Goal: Use online tool/utility: Utilize a website feature to perform a specific function

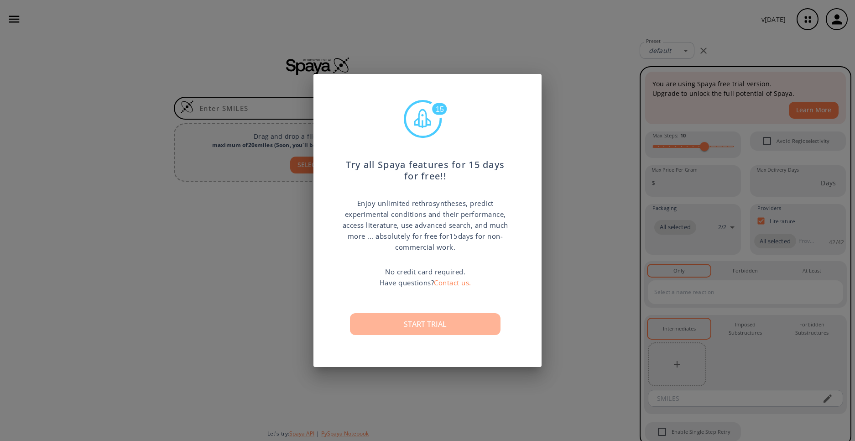
click at [474, 317] on button "Start trial" at bounding box center [425, 324] width 151 height 22
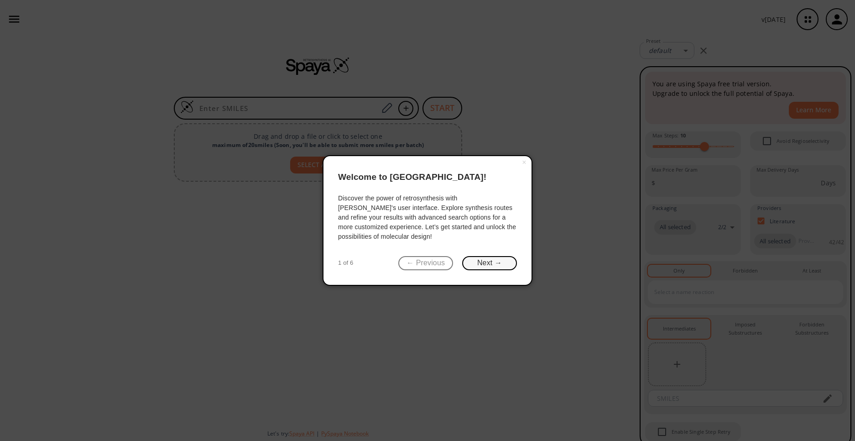
click at [485, 263] on button "Next →" at bounding box center [489, 263] width 55 height 14
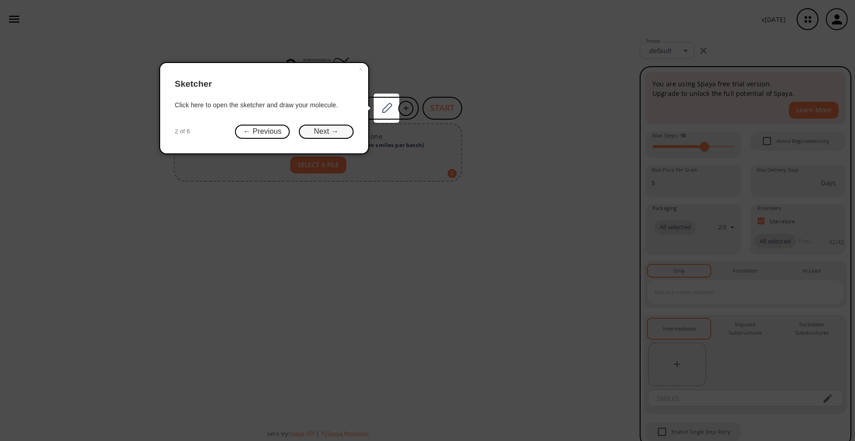
click at [333, 133] on button "Next →" at bounding box center [326, 132] width 55 height 14
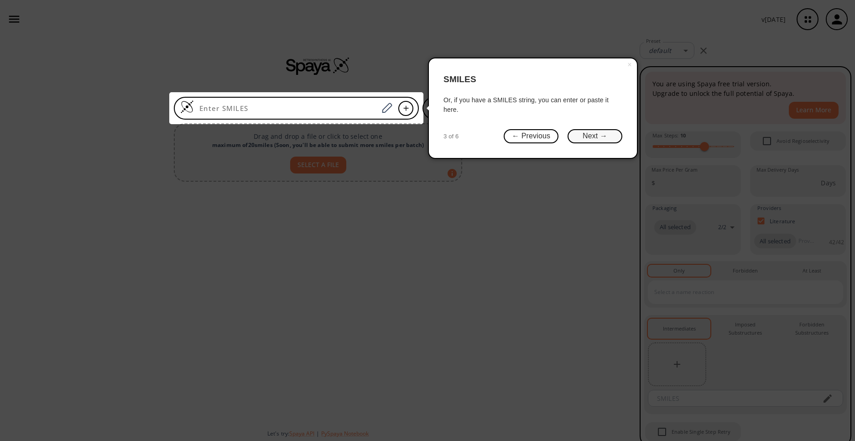
click at [583, 138] on button "Next →" at bounding box center [595, 136] width 55 height 14
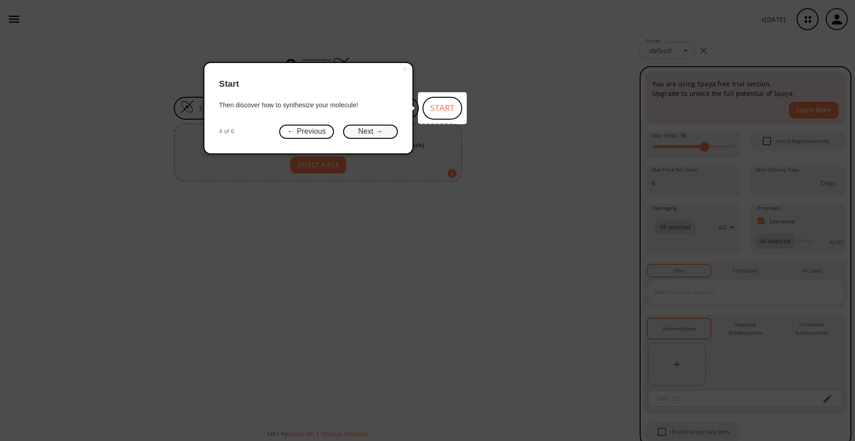
click at [388, 132] on button "Next →" at bounding box center [370, 132] width 55 height 14
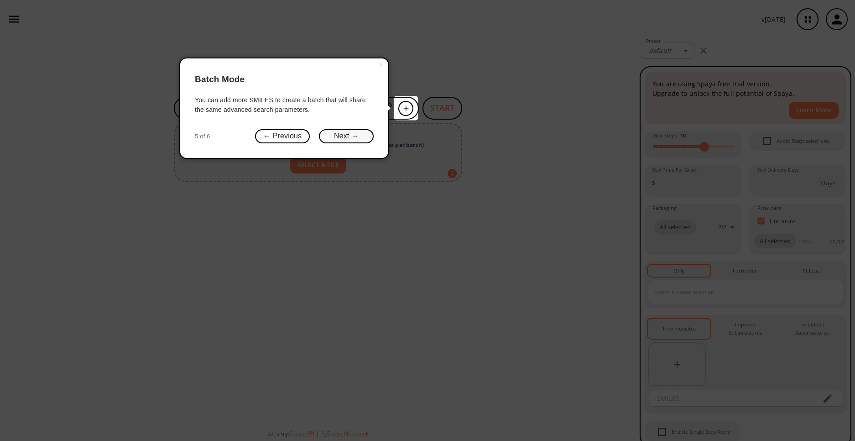
click at [364, 134] on button "Next →" at bounding box center [346, 136] width 55 height 14
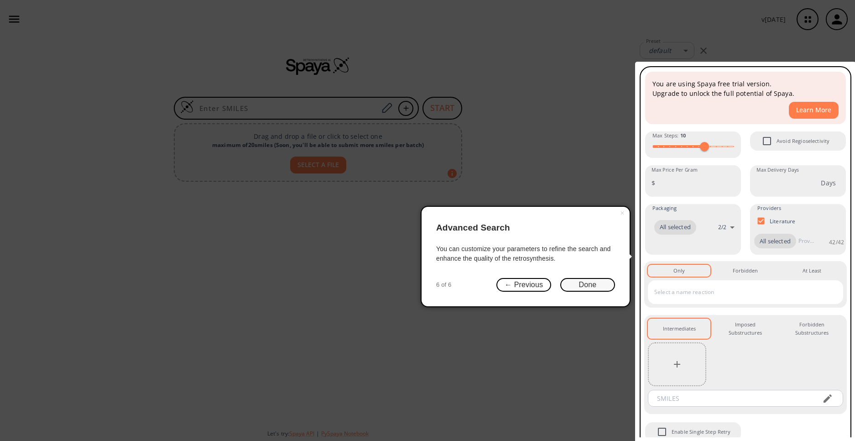
click at [586, 285] on button "Done" at bounding box center [587, 285] width 55 height 14
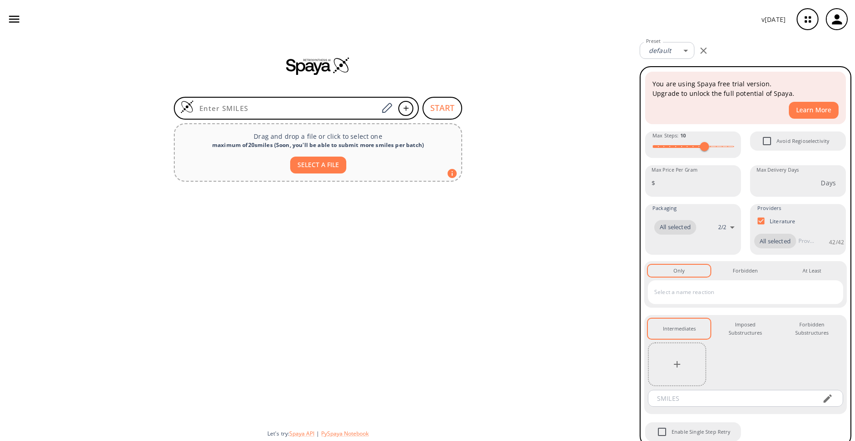
click at [363, 48] on div at bounding box center [318, 65] width 636 height 55
click at [286, 108] on input at bounding box center [286, 108] width 184 height 9
paste input "CCCCC1=NC2(CCCC2)C(=O)N1CC3=CC(=C(C=C3)C4=CC=CC=C4S(=O)(=O)NC5=NOC(=C5C)C)COCC"
type input "CCCCC1=NC2(CCCC2)C(=O)N1CC3=CC(=C(C=C3)C4=CC=CC=C4S(=O)(=O)NC5=NOC(=C5C)C)COCC"
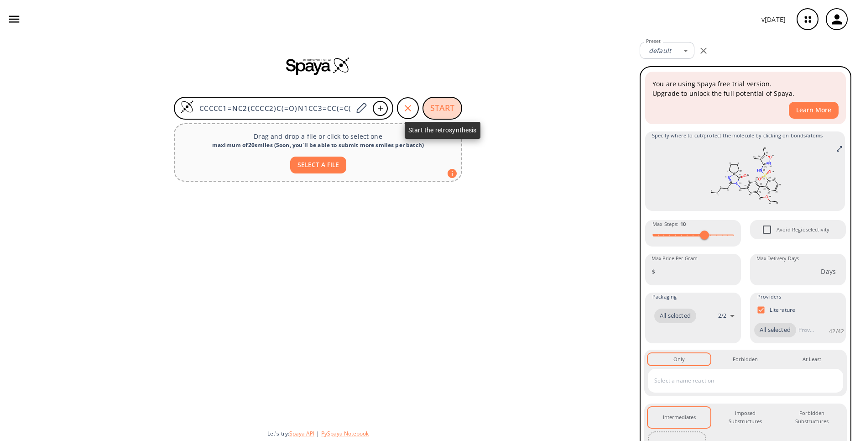
click at [452, 107] on button "START" at bounding box center [443, 108] width 40 height 23
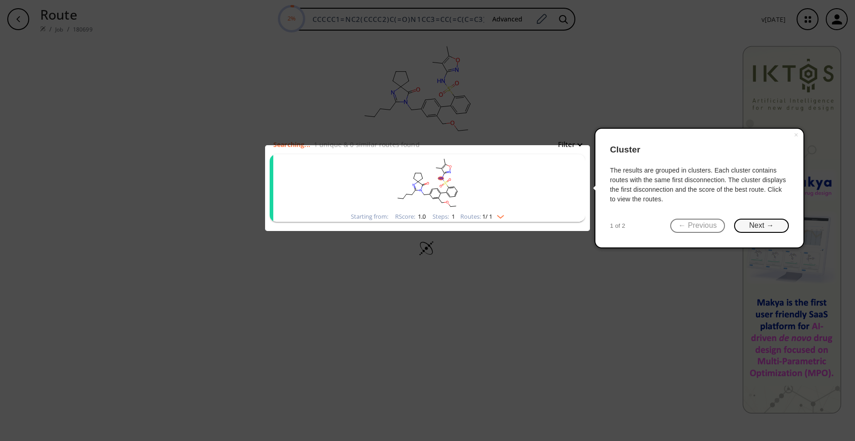
click at [768, 222] on button "Next →" at bounding box center [761, 226] width 55 height 14
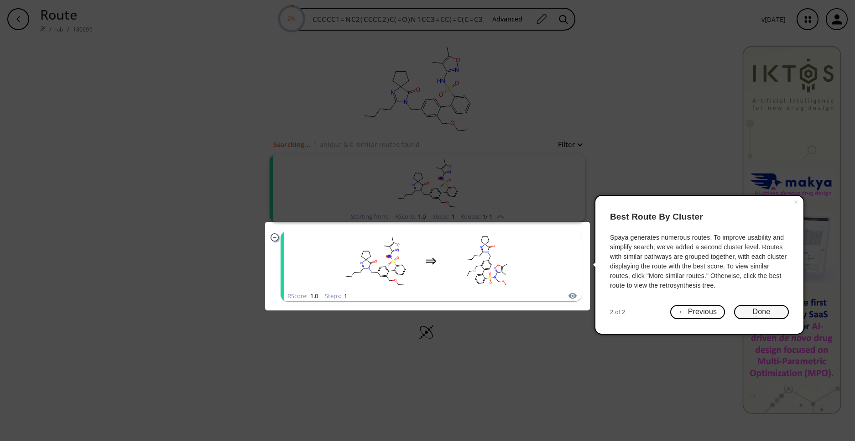
click at [748, 313] on button "Done" at bounding box center [761, 312] width 55 height 14
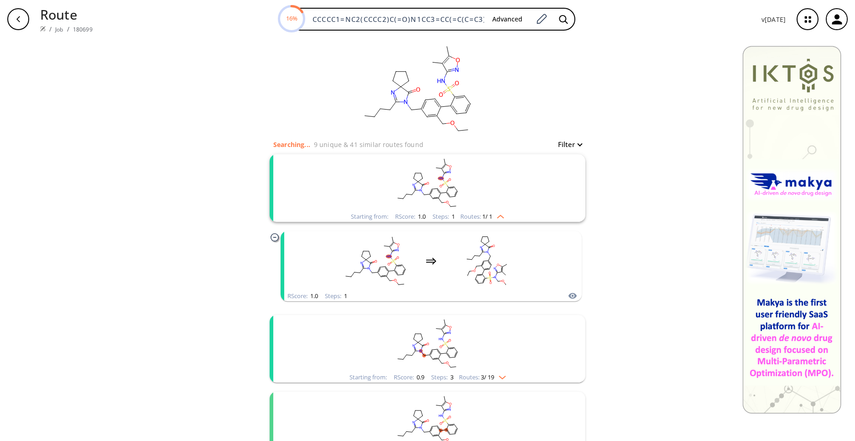
click at [500, 178] on rect "clusters" at bounding box center [427, 182] width 237 height 57
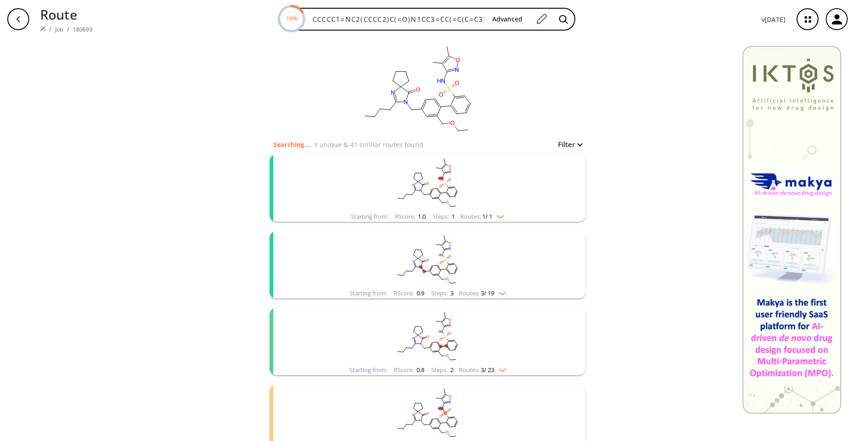
click at [500, 178] on rect "clusters" at bounding box center [427, 182] width 237 height 57
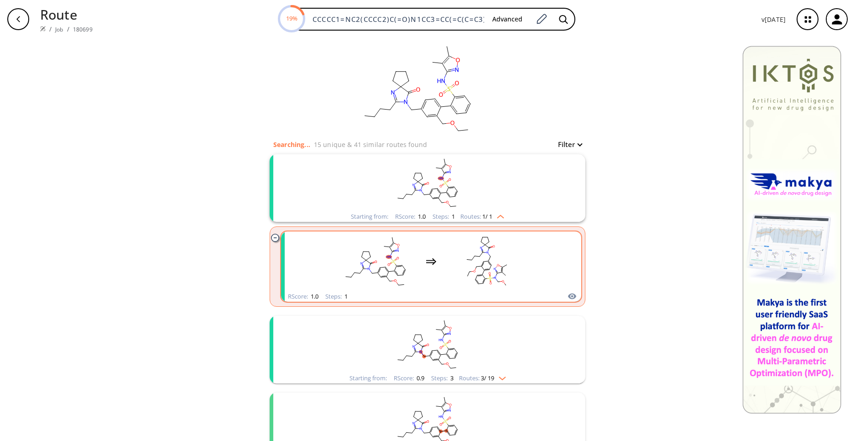
click at [484, 260] on rect "clusters" at bounding box center [487, 261] width 82 height 57
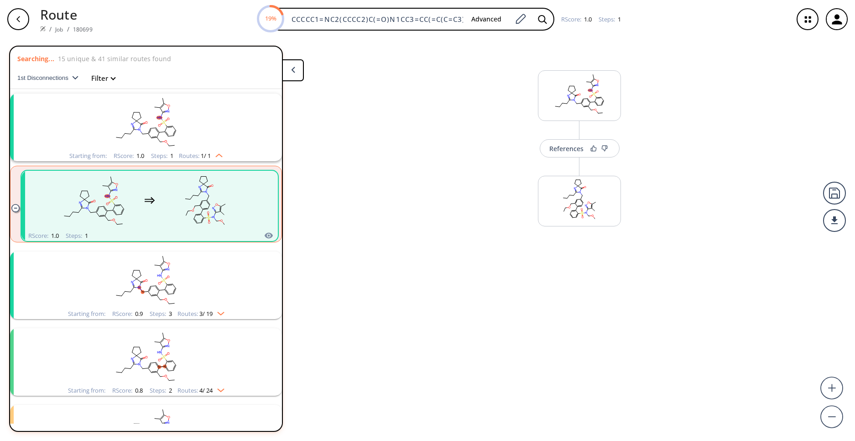
scroll to position [21, 0]
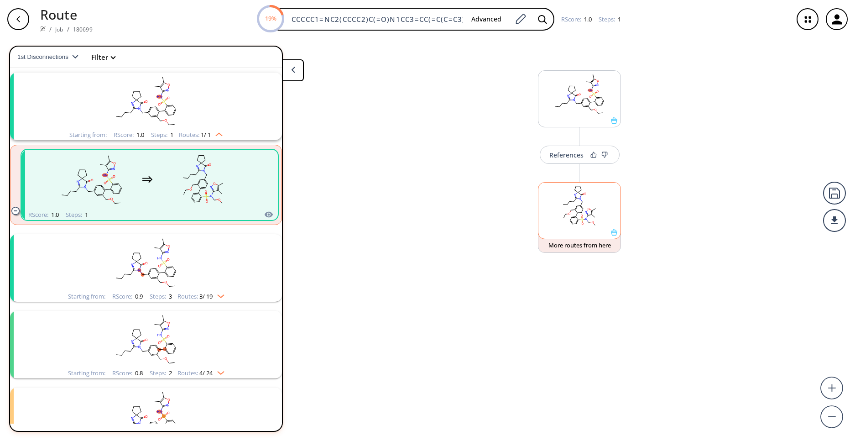
click at [573, 221] on rect at bounding box center [579, 206] width 82 height 47
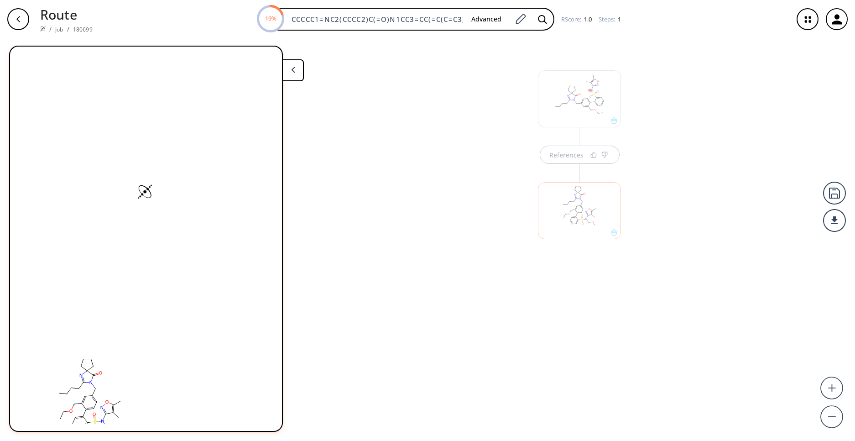
scroll to position [0, 0]
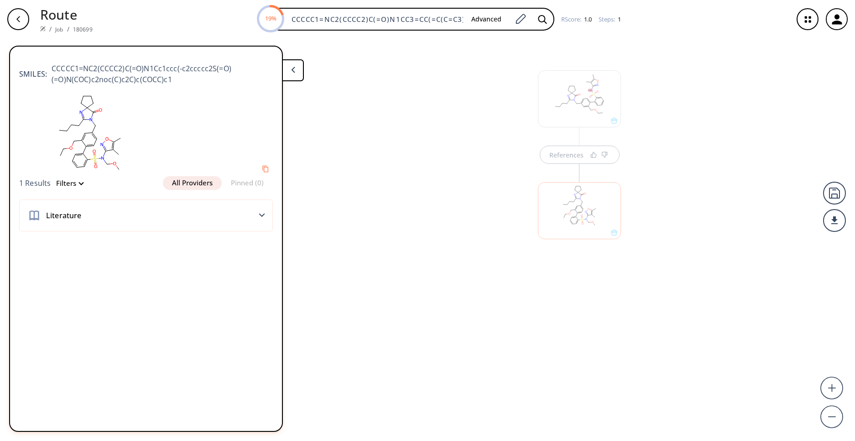
click at [590, 220] on div at bounding box center [579, 210] width 83 height 57
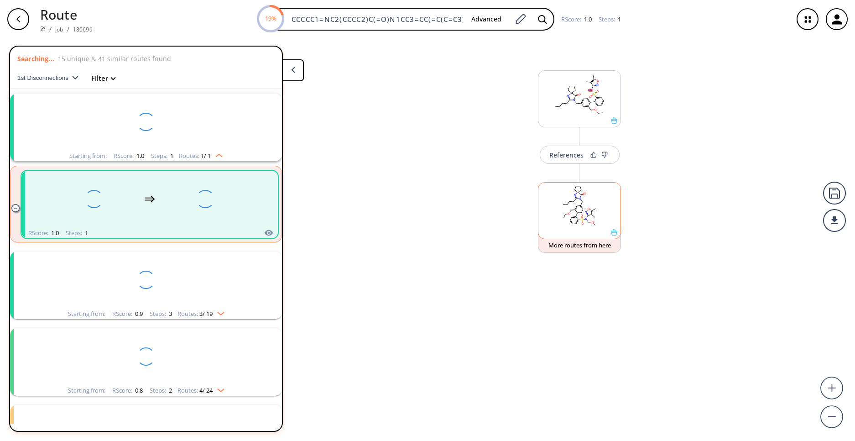
scroll to position [21, 0]
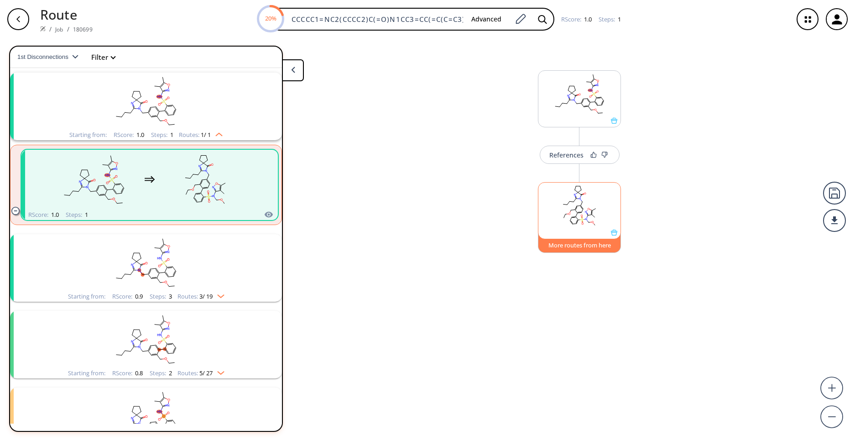
click at [590, 242] on button "More routes from here" at bounding box center [579, 243] width 83 height 20
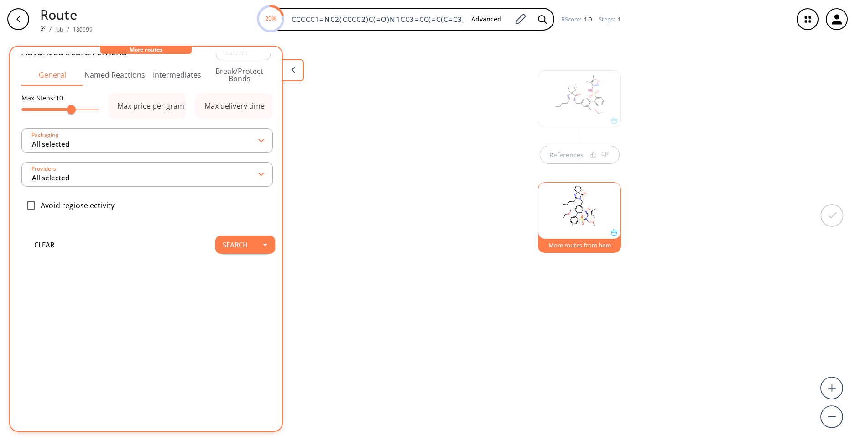
scroll to position [0, 0]
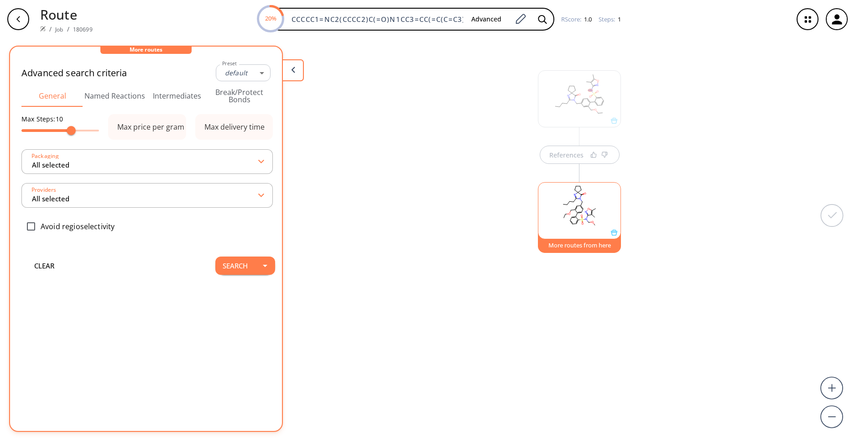
type input "-1"
type input "All selected"
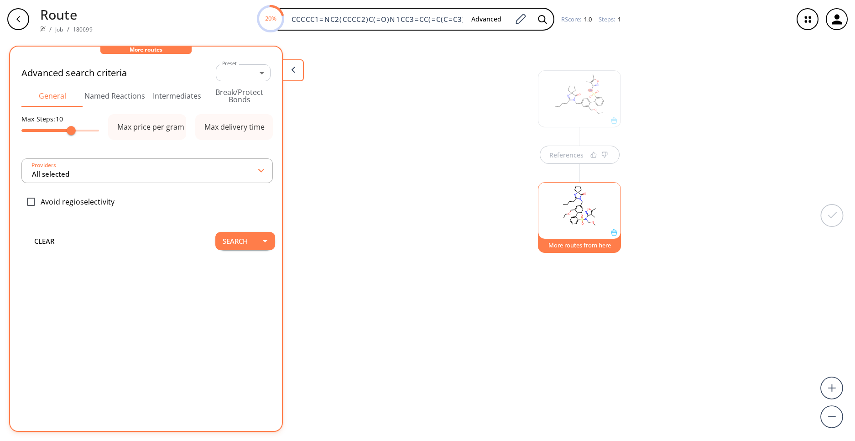
type input "All selected"
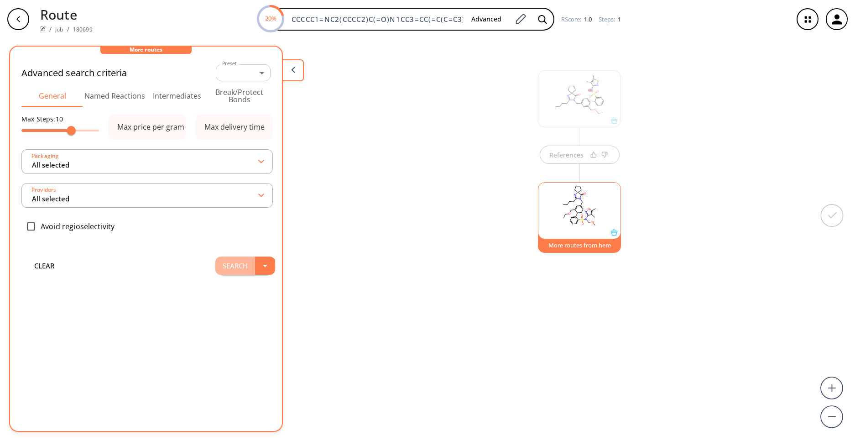
click at [231, 268] on button "Search" at bounding box center [235, 265] width 40 height 18
